Goal: Transaction & Acquisition: Book appointment/travel/reservation

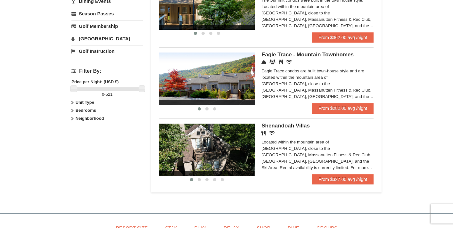
scroll to position [239, 0]
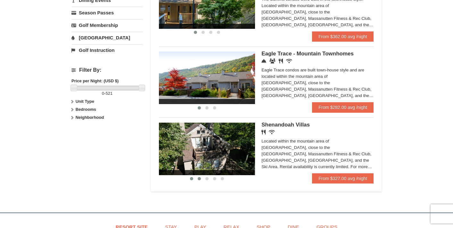
click at [199, 180] on span at bounding box center [199, 178] width 3 height 3
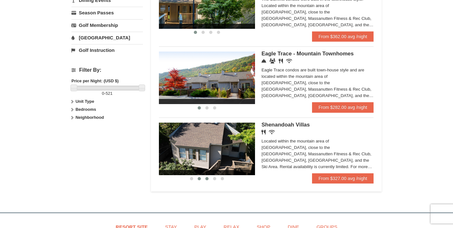
click at [207, 180] on span at bounding box center [206, 178] width 3 height 3
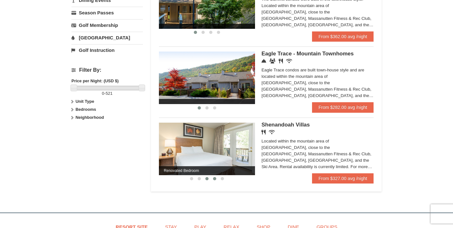
click at [216, 180] on span at bounding box center [214, 178] width 3 height 3
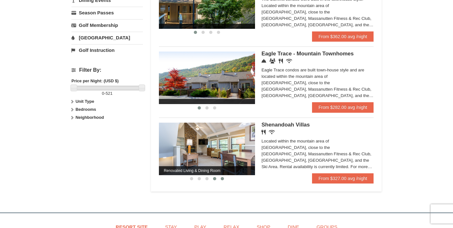
click at [223, 180] on span at bounding box center [222, 178] width 3 height 3
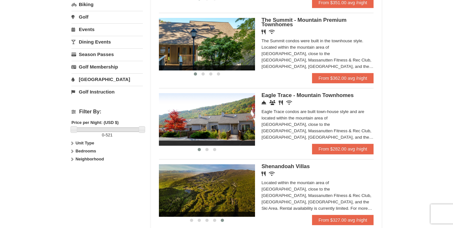
scroll to position [196, 0]
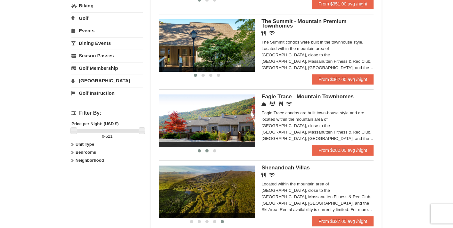
click at [207, 153] on span at bounding box center [206, 150] width 3 height 3
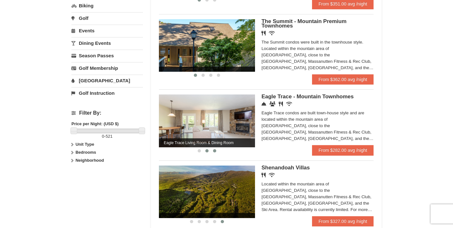
click at [215, 153] on span at bounding box center [214, 150] width 3 height 3
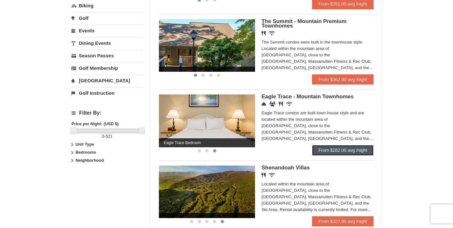
click at [322, 154] on link "From $282.00 avg /night" at bounding box center [343, 150] width 62 height 10
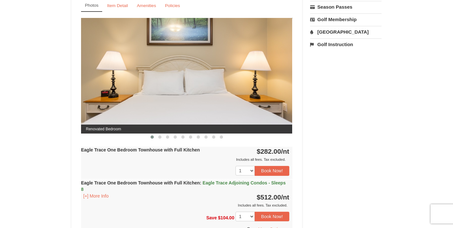
scroll to position [255, 0]
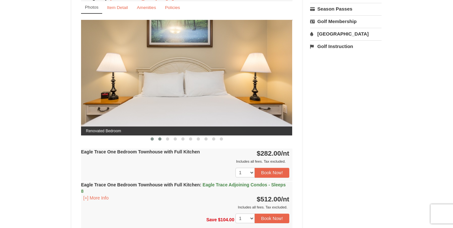
click at [160, 139] on span at bounding box center [159, 138] width 3 height 3
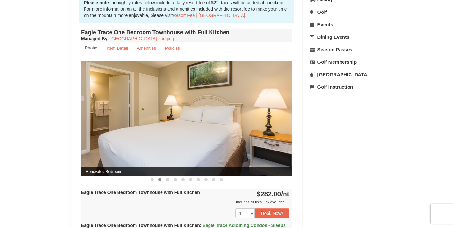
scroll to position [216, 0]
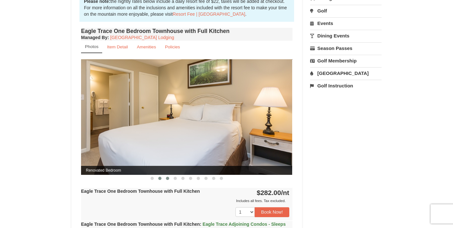
click at [166, 179] on span at bounding box center [167, 178] width 3 height 3
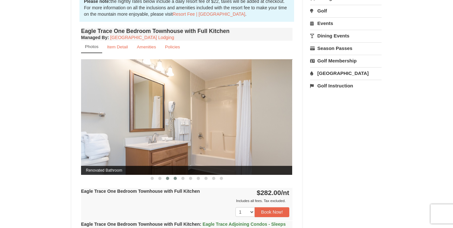
click at [176, 179] on span at bounding box center [175, 178] width 3 height 3
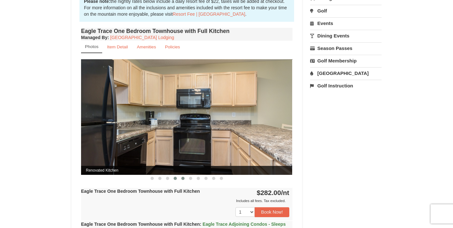
click at [183, 178] on span at bounding box center [182, 178] width 3 height 3
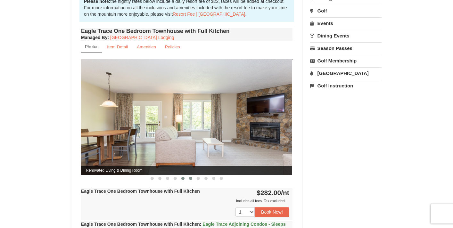
click at [189, 179] on span at bounding box center [190, 178] width 3 height 3
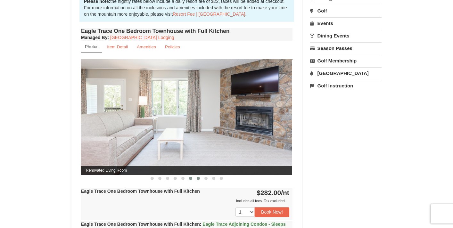
click at [200, 179] on button at bounding box center [198, 178] width 8 height 6
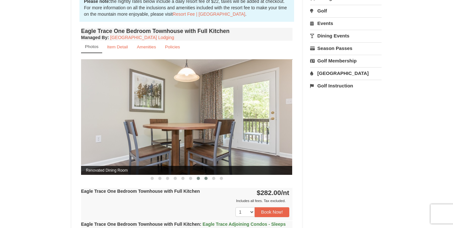
click at [207, 179] on span at bounding box center [205, 178] width 3 height 3
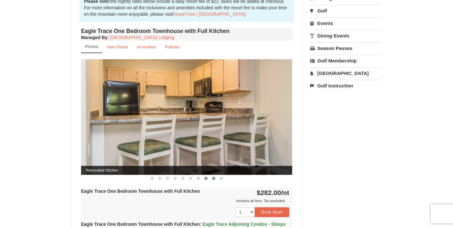
click at [215, 179] on button at bounding box center [214, 178] width 8 height 6
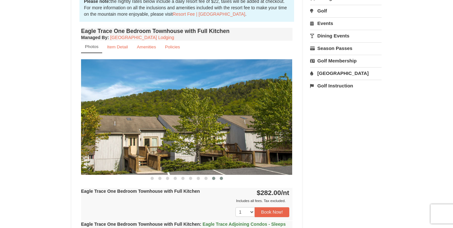
click at [221, 179] on span at bounding box center [221, 178] width 3 height 3
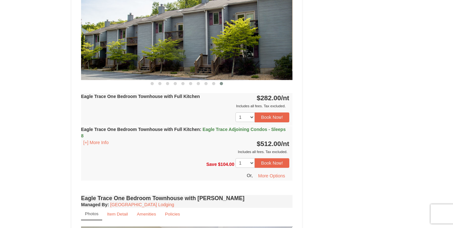
scroll to position [312, 0]
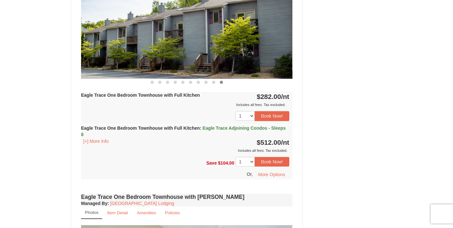
click at [88, 135] on span "Eagle Trace Adjoining Condos - Sleeps 8" at bounding box center [183, 132] width 205 height 12
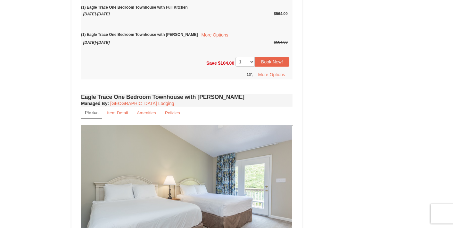
scroll to position [530, 0]
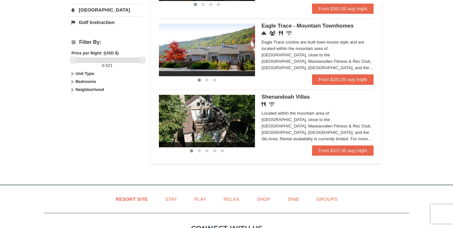
click at [291, 100] on span "Shenandoah Villas" at bounding box center [285, 97] width 48 height 6
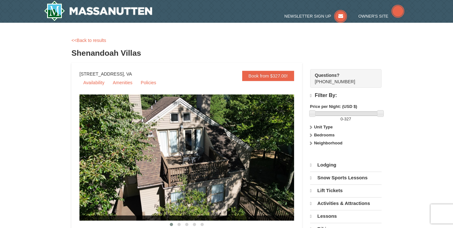
scroll to position [9, 0]
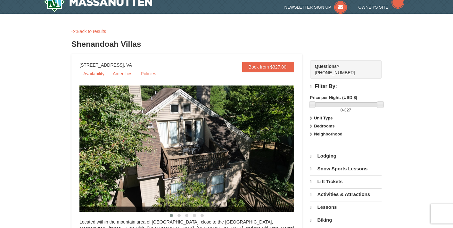
select select "10"
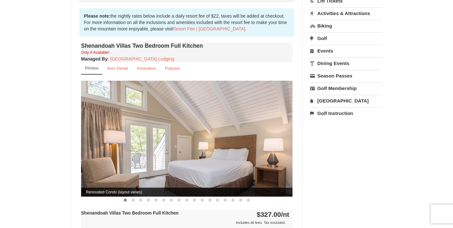
scroll to position [195, 0]
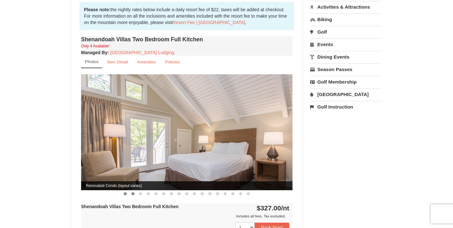
click at [133, 192] on span at bounding box center [132, 193] width 3 height 3
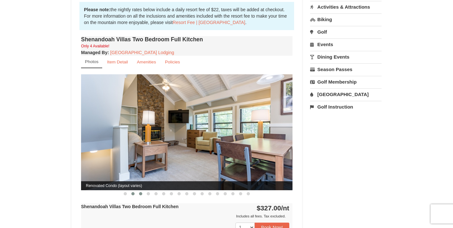
click at [142, 192] on span at bounding box center [140, 193] width 3 height 3
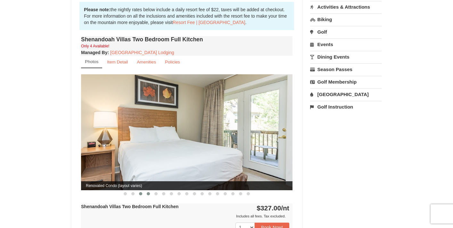
click at [149, 192] on span at bounding box center [148, 193] width 3 height 3
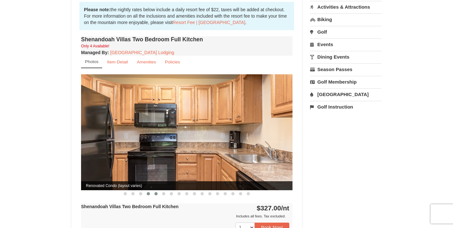
click at [155, 192] on span at bounding box center [155, 193] width 3 height 3
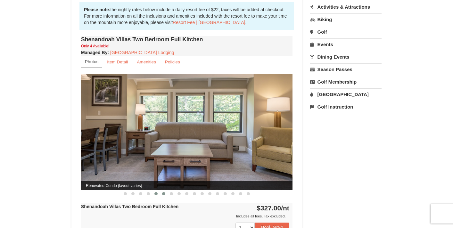
click at [163, 192] on span at bounding box center [163, 193] width 3 height 3
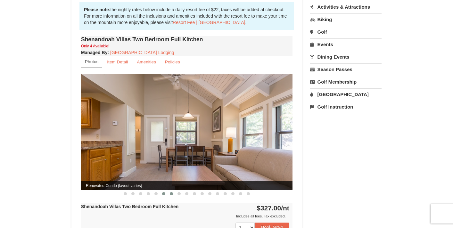
click at [171, 192] on span at bounding box center [171, 193] width 3 height 3
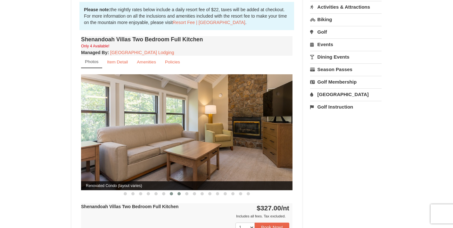
click at [180, 192] on span at bounding box center [178, 193] width 3 height 3
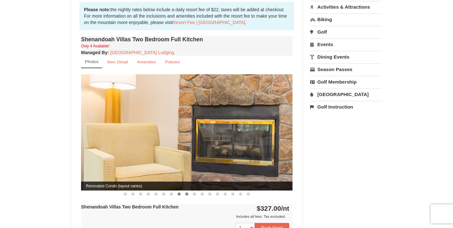
click at [186, 193] on span at bounding box center [186, 194] width 3 height 3
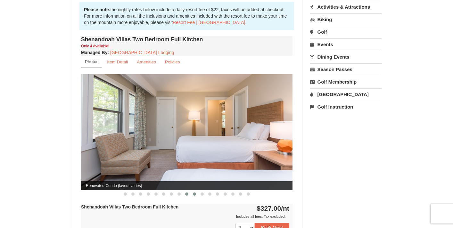
click at [196, 193] on span at bounding box center [194, 194] width 3 height 3
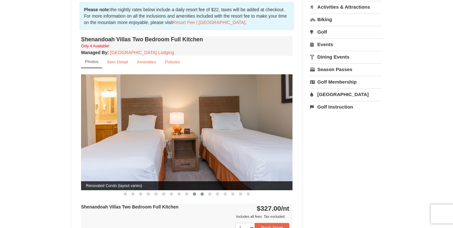
click at [204, 191] on button at bounding box center [202, 194] width 8 height 6
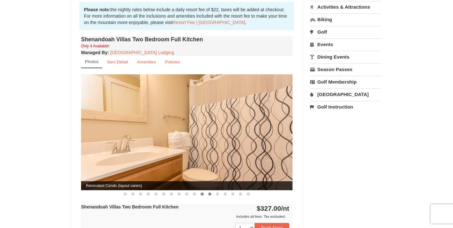
click at [210, 193] on span at bounding box center [209, 194] width 3 height 3
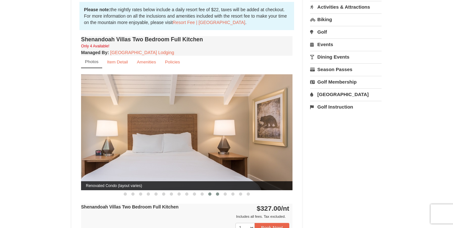
click at [217, 193] on span at bounding box center [217, 194] width 3 height 3
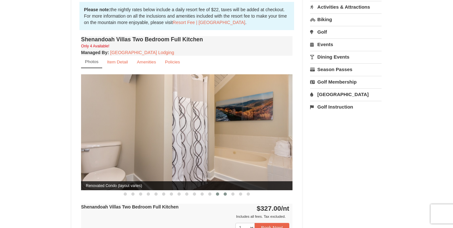
click at [226, 193] on span at bounding box center [225, 194] width 3 height 3
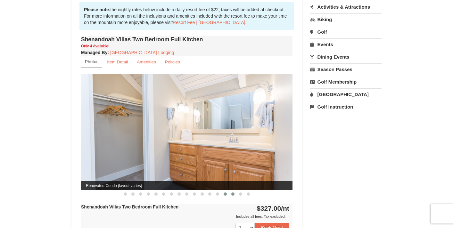
click at [234, 191] on button at bounding box center [233, 194] width 8 height 6
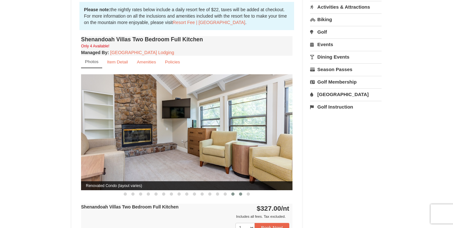
click at [239, 191] on button at bounding box center [241, 194] width 8 height 6
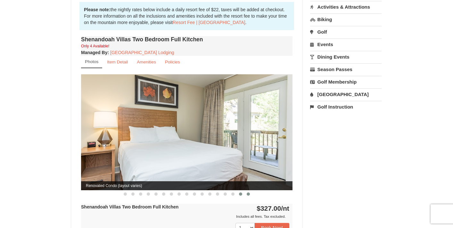
click at [249, 193] on span at bounding box center [248, 194] width 3 height 3
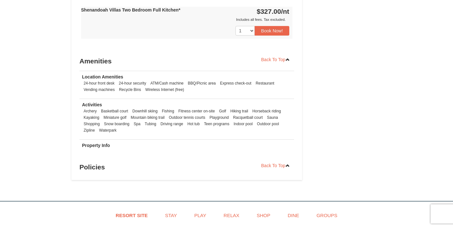
scroll to position [805, 0]
click at [100, 144] on strong "Property Info" at bounding box center [96, 146] width 28 height 5
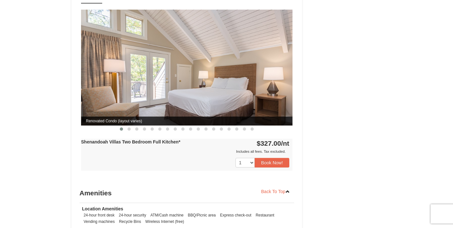
scroll to position [673, 0]
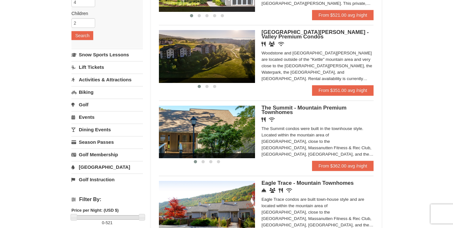
scroll to position [96, 0]
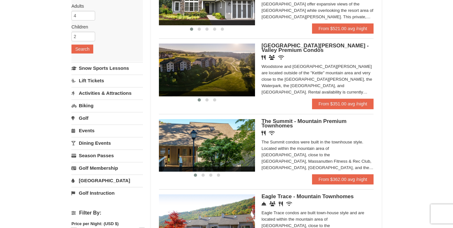
click at [283, 122] on span "The Summit - Mountain Premium Townhomes" at bounding box center [303, 123] width 85 height 11
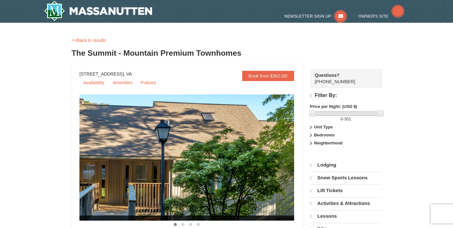
select select "10"
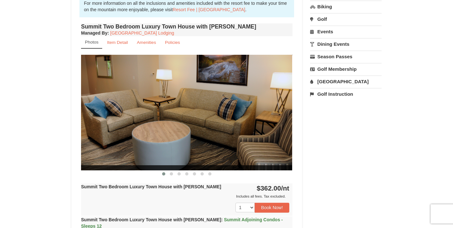
scroll to position [207, 0]
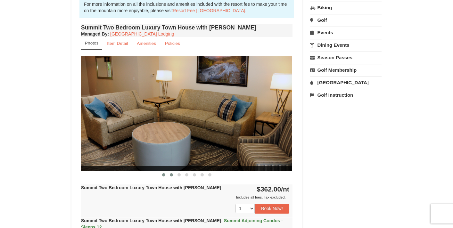
click at [172, 174] on span at bounding box center [171, 174] width 3 height 3
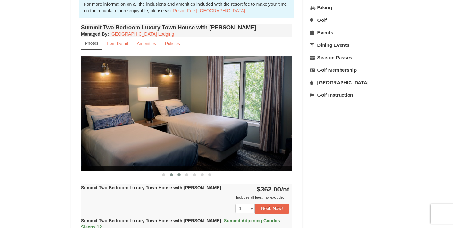
click at [181, 174] on button at bounding box center [179, 175] width 8 height 6
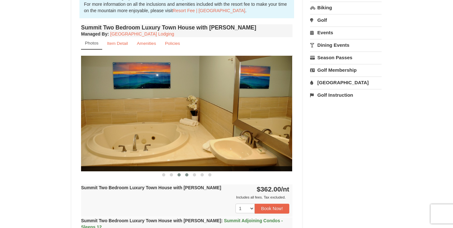
click at [188, 174] on button at bounding box center [187, 175] width 8 height 6
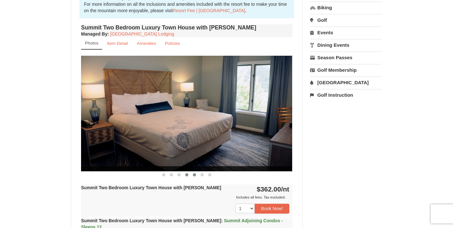
click at [193, 175] on span at bounding box center [194, 174] width 3 height 3
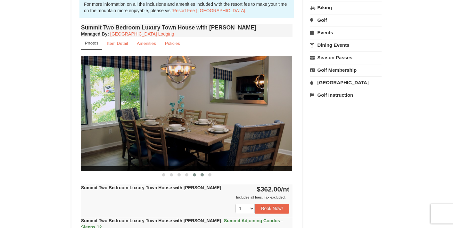
click at [202, 175] on span at bounding box center [202, 174] width 3 height 3
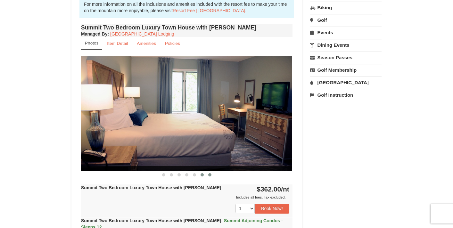
click at [210, 175] on span at bounding box center [209, 174] width 3 height 3
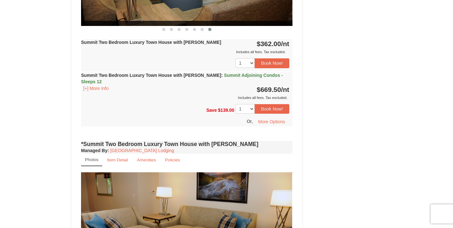
scroll to position [352, 0]
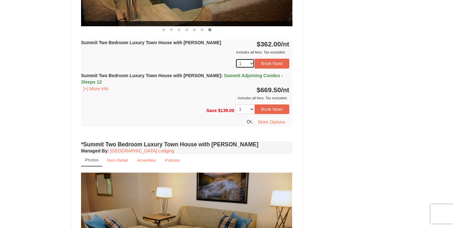
click at [246, 65] on select "1 2 3 4 5 6 7 8 9 10 11 12 13 14 15 16 17 18" at bounding box center [244, 64] width 19 height 10
click at [160, 105] on div "Save $139.00 1 2 3 4 5 6 7 8 9 10" at bounding box center [186, 114] width 211 height 26
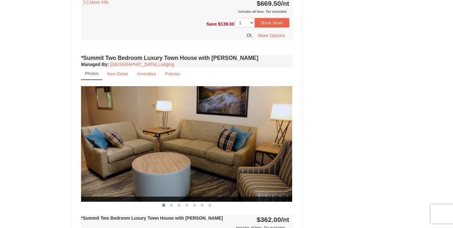
scroll to position [437, 0]
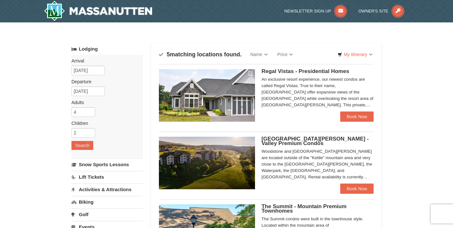
click at [312, 72] on span "Regal Vistas - Presidential Homes" at bounding box center [305, 71] width 88 height 6
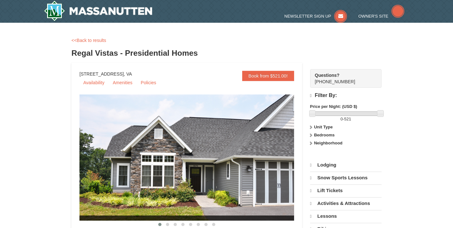
select select "10"
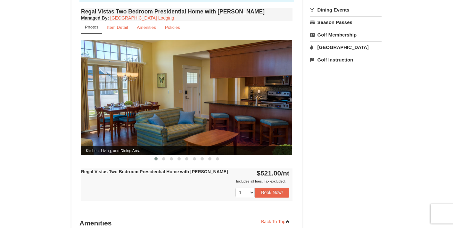
scroll to position [242, 0]
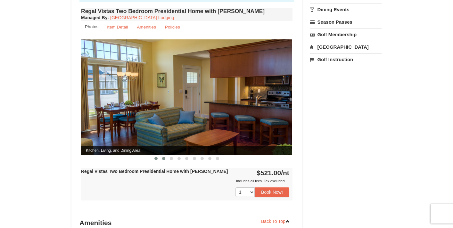
click at [165, 155] on button at bounding box center [164, 158] width 8 height 6
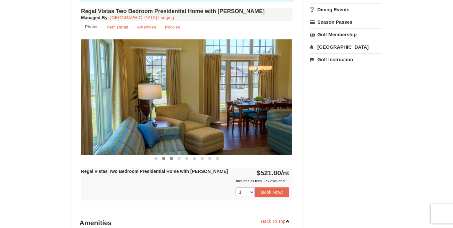
click at [173, 155] on button at bounding box center [172, 158] width 8 height 6
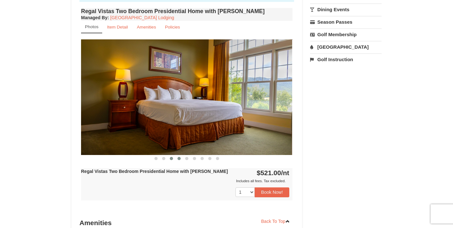
click at [179, 157] on span at bounding box center [178, 158] width 3 height 3
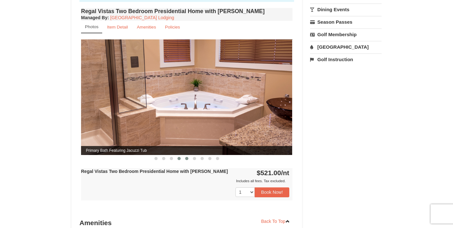
click at [188, 157] on span at bounding box center [186, 158] width 3 height 3
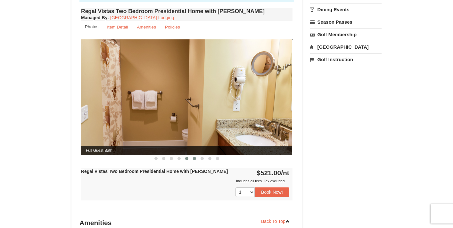
click at [193, 157] on span at bounding box center [194, 158] width 3 height 3
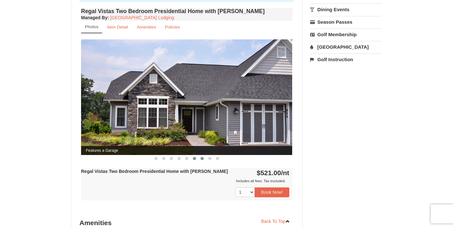
click at [201, 157] on span at bounding box center [202, 158] width 3 height 3
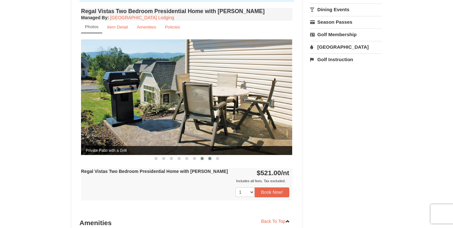
click at [210, 157] on span at bounding box center [209, 158] width 3 height 3
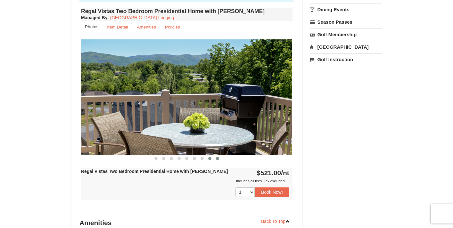
click at [219, 157] on span at bounding box center [217, 158] width 3 height 3
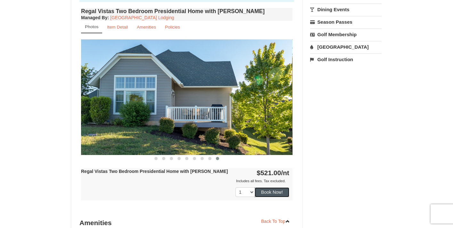
click at [262, 187] on button "Book Now!" at bounding box center [272, 192] width 35 height 10
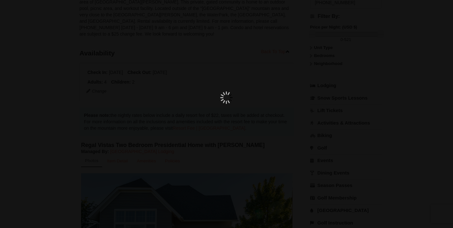
scroll to position [62, 0]
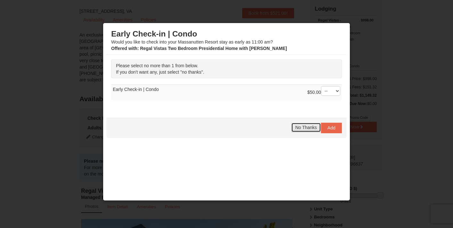
click at [309, 128] on span "No Thanks" at bounding box center [305, 127] width 21 height 5
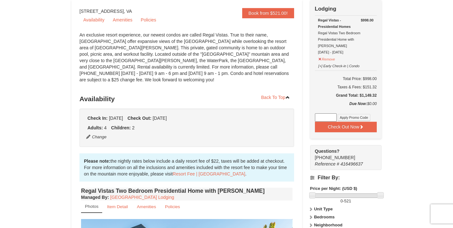
scroll to position [0, 0]
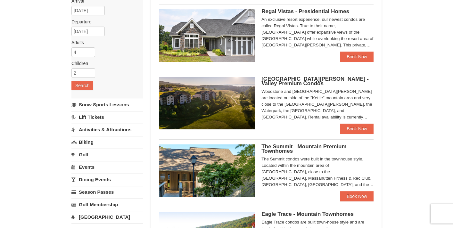
click at [303, 79] on span "[GEOGRAPHIC_DATA][PERSON_NAME] - Valley Premium Condos" at bounding box center [314, 81] width 107 height 11
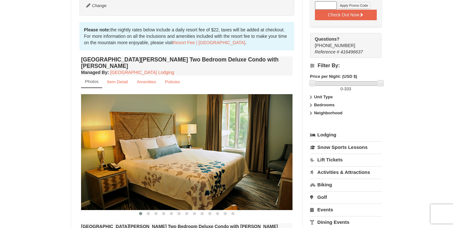
scroll to position [200, 0]
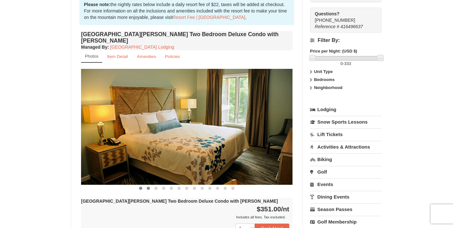
click at [150, 185] on button at bounding box center [148, 188] width 8 height 6
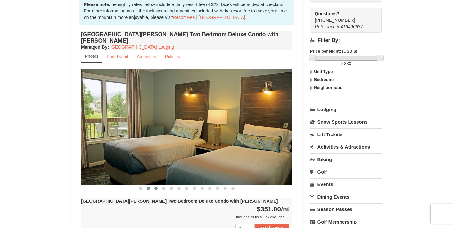
click at [156, 187] on span at bounding box center [155, 188] width 3 height 3
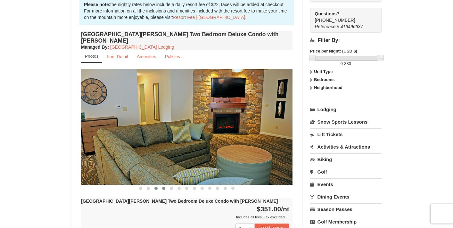
click at [165, 185] on button at bounding box center [164, 188] width 8 height 6
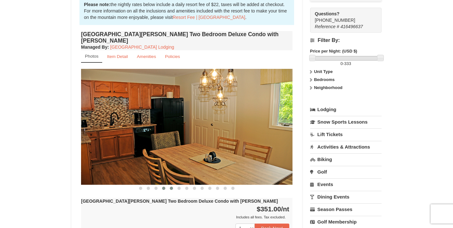
click at [171, 187] on span at bounding box center [171, 188] width 3 height 3
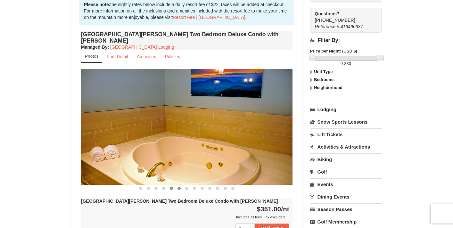
click at [179, 187] on span at bounding box center [178, 188] width 3 height 3
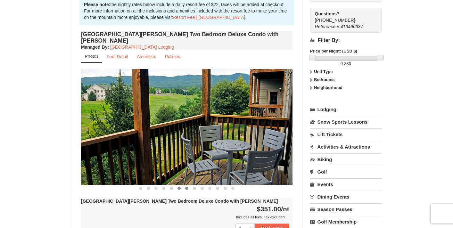
click at [187, 187] on span at bounding box center [186, 188] width 3 height 3
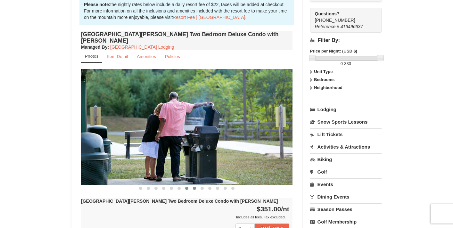
click at [195, 187] on span at bounding box center [194, 188] width 3 height 3
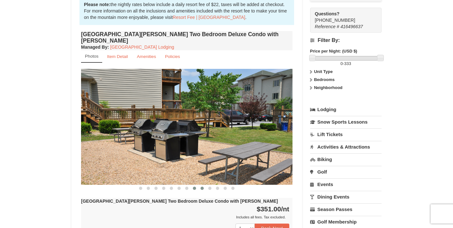
click at [202, 187] on span at bounding box center [202, 188] width 3 height 3
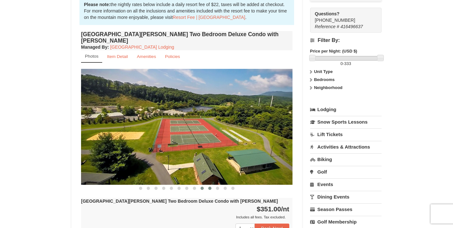
click at [210, 187] on span at bounding box center [209, 188] width 3 height 3
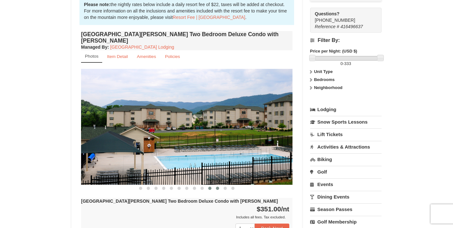
click at [217, 187] on span at bounding box center [217, 188] width 3 height 3
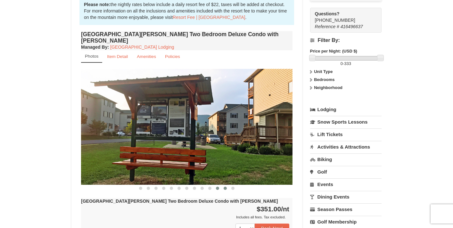
click at [226, 187] on span at bounding box center [225, 188] width 3 height 3
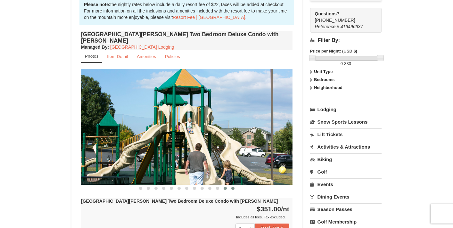
click at [233, 187] on span at bounding box center [232, 188] width 3 height 3
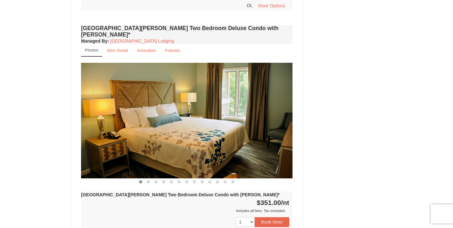
scroll to position [481, 0]
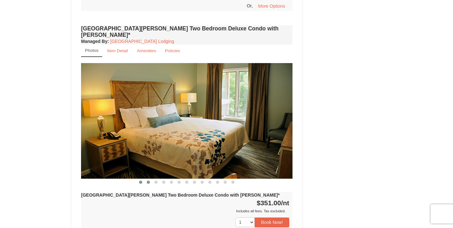
click at [149, 181] on span at bounding box center [148, 182] width 3 height 3
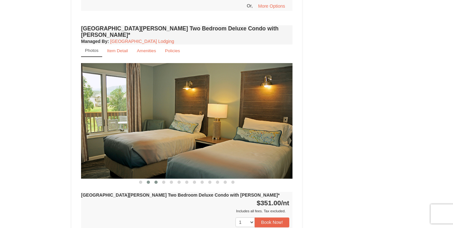
click at [157, 181] on span at bounding box center [155, 182] width 3 height 3
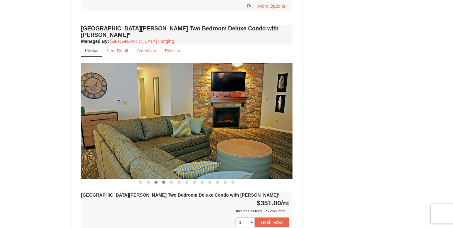
click at [164, 181] on span at bounding box center [163, 182] width 3 height 3
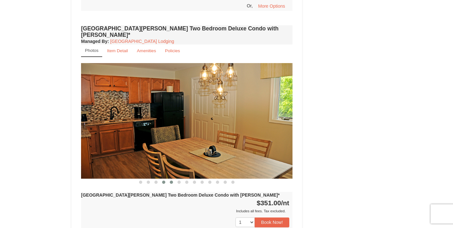
click at [172, 181] on span at bounding box center [171, 182] width 3 height 3
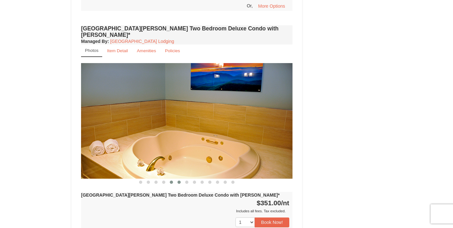
click at [180, 181] on span at bounding box center [178, 182] width 3 height 3
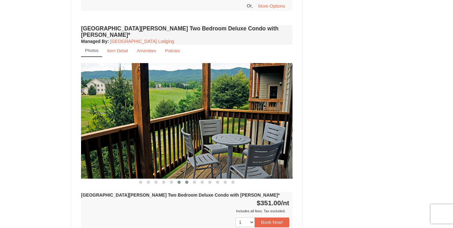
click at [188, 181] on span at bounding box center [186, 182] width 3 height 3
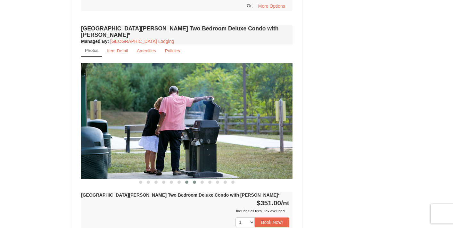
click at [195, 181] on span at bounding box center [194, 182] width 3 height 3
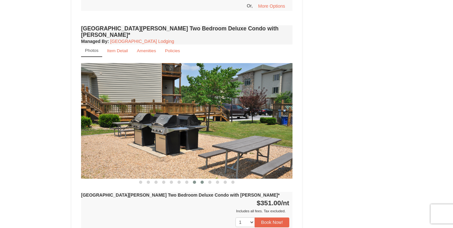
click at [202, 181] on span at bounding box center [202, 182] width 3 height 3
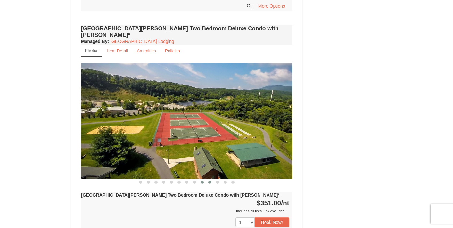
click at [210, 181] on span at bounding box center [209, 182] width 3 height 3
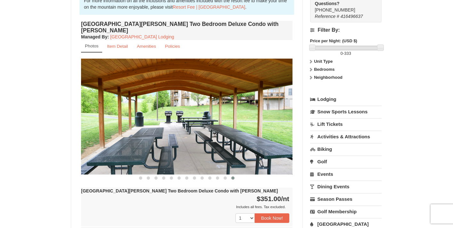
scroll to position [217, 0]
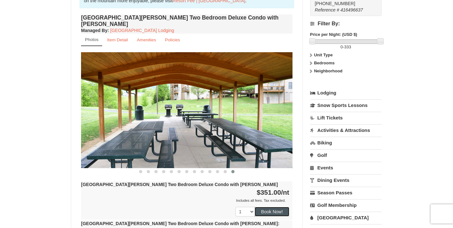
click at [269, 207] on button "Book Now!" at bounding box center [272, 212] width 35 height 10
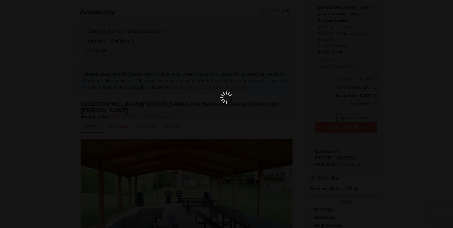
scroll to position [62, 0]
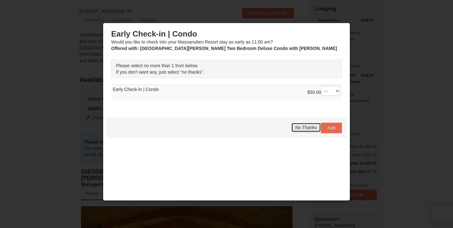
click at [304, 128] on span "No Thanks" at bounding box center [305, 127] width 21 height 5
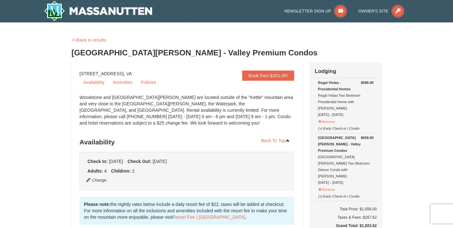
scroll to position [0, 0]
click at [324, 117] on button "Remove" at bounding box center [326, 121] width 17 height 8
